Goal: Information Seeking & Learning: Check status

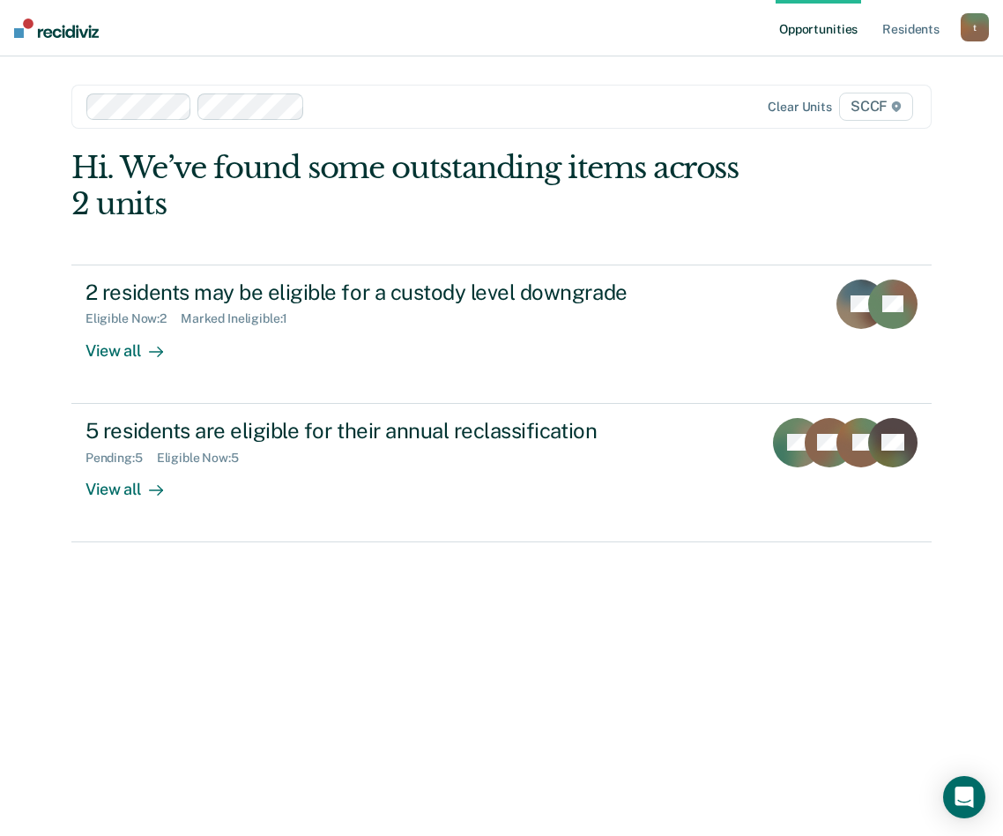
click at [877, 110] on span "SCCF" at bounding box center [876, 107] width 74 height 28
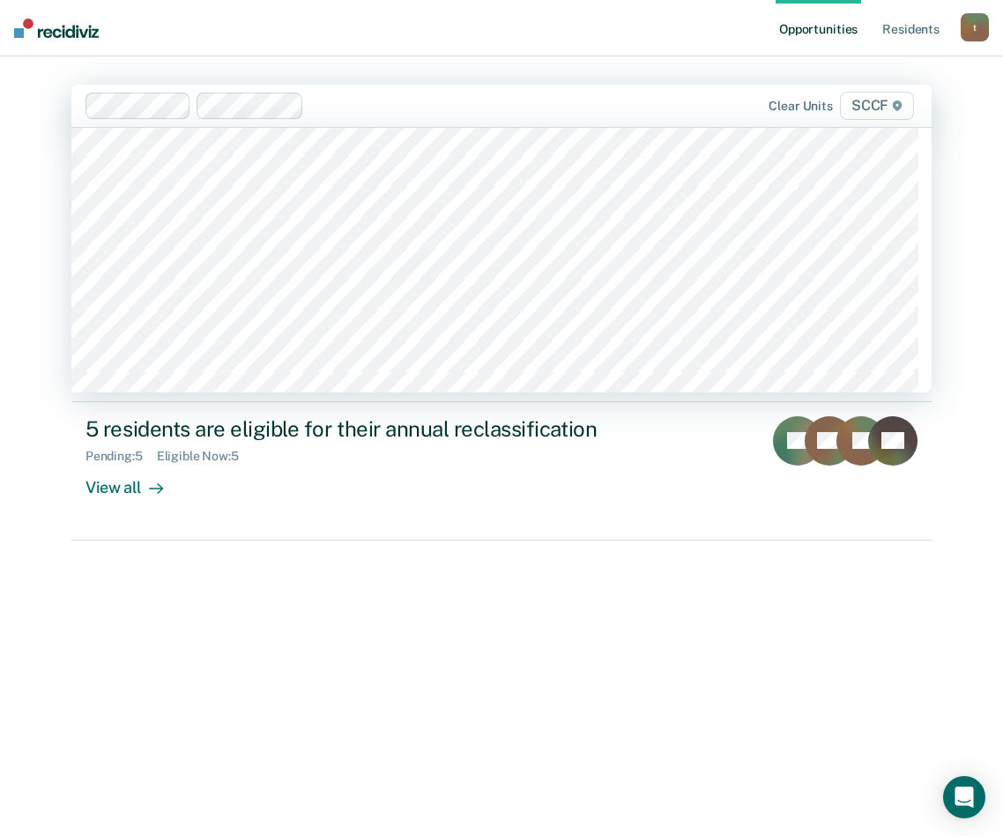
scroll to position [9078, 0]
click at [362, 85] on div "Clear units SCCF" at bounding box center [501, 106] width 860 height 42
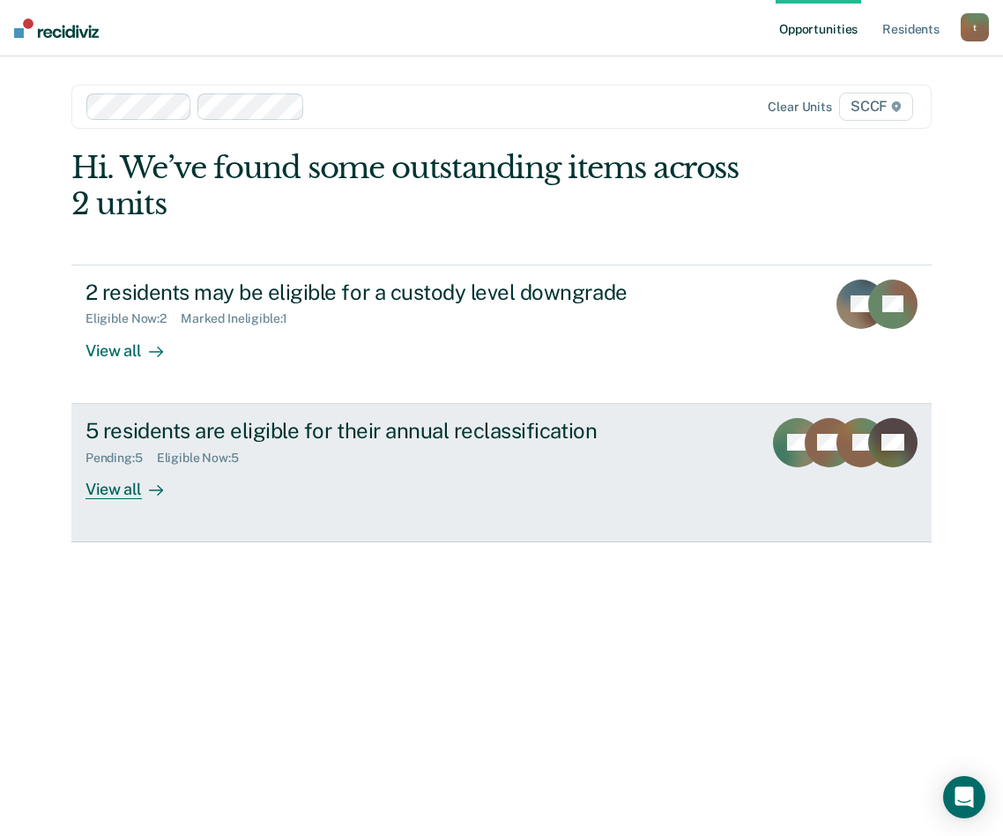
click at [126, 490] on div "View all" at bounding box center [134, 481] width 99 height 34
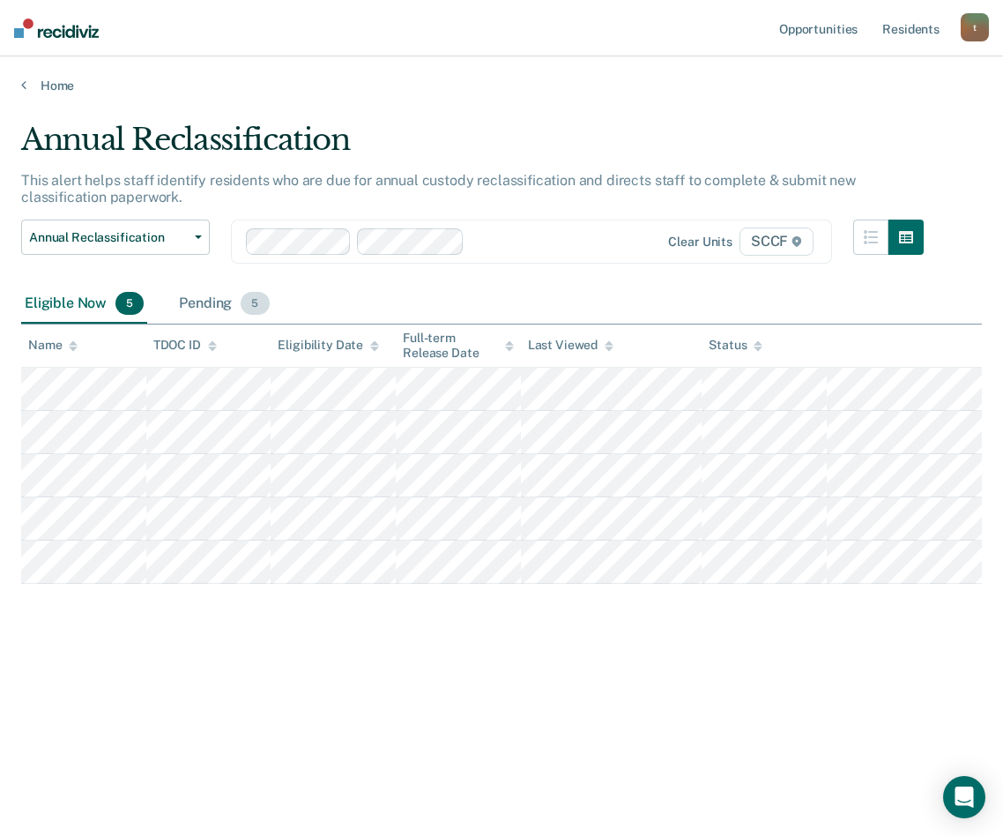
click at [205, 310] on div "Pending 5" at bounding box center [223, 304] width 97 height 39
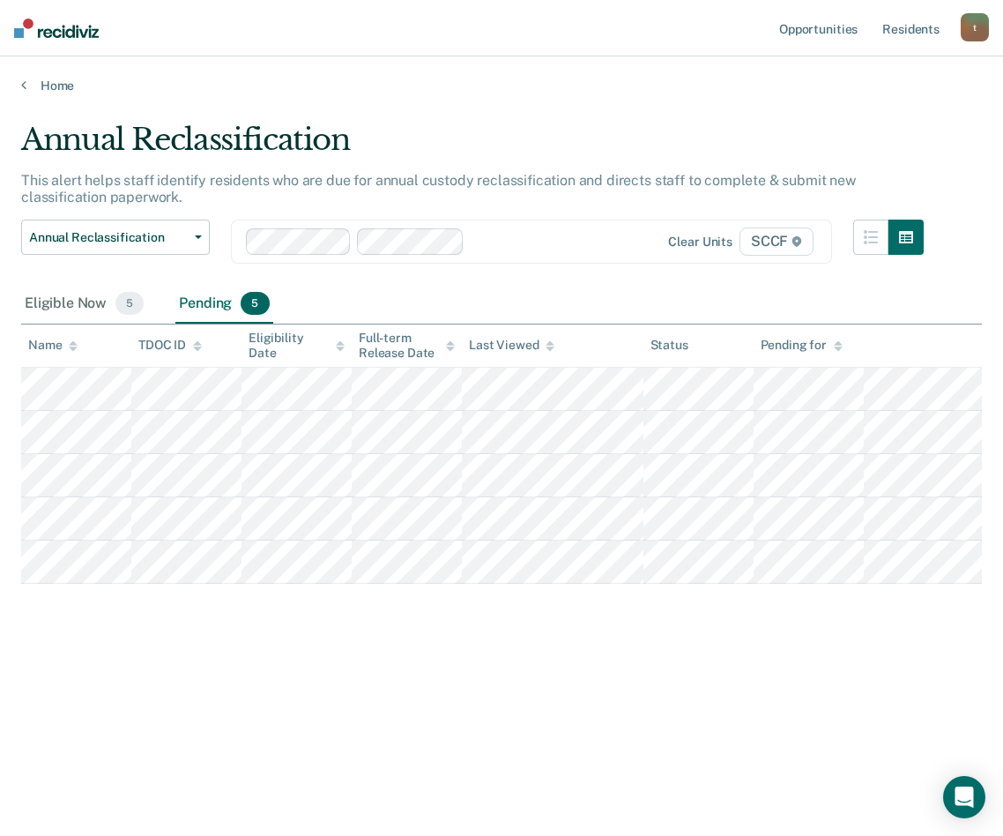
click at [360, 736] on div "Annual Reclassification This alert helps staff identify residents who are due f…" at bounding box center [501, 441] width 961 height 638
click at [82, 300] on div "Eligible Now 5" at bounding box center [84, 304] width 126 height 39
